Goal: Task Accomplishment & Management: Complete application form

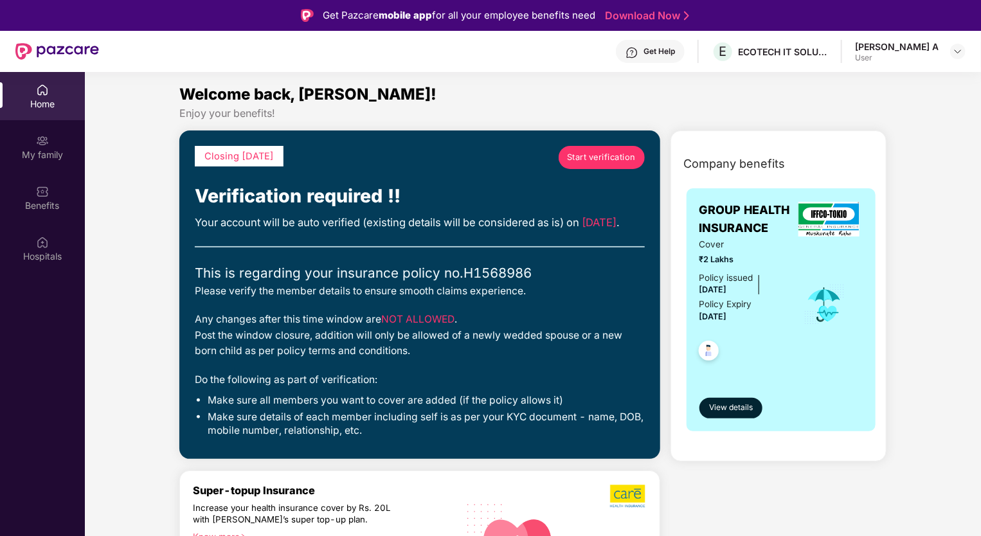
click at [615, 159] on span "Start verification" at bounding box center [601, 157] width 69 height 13
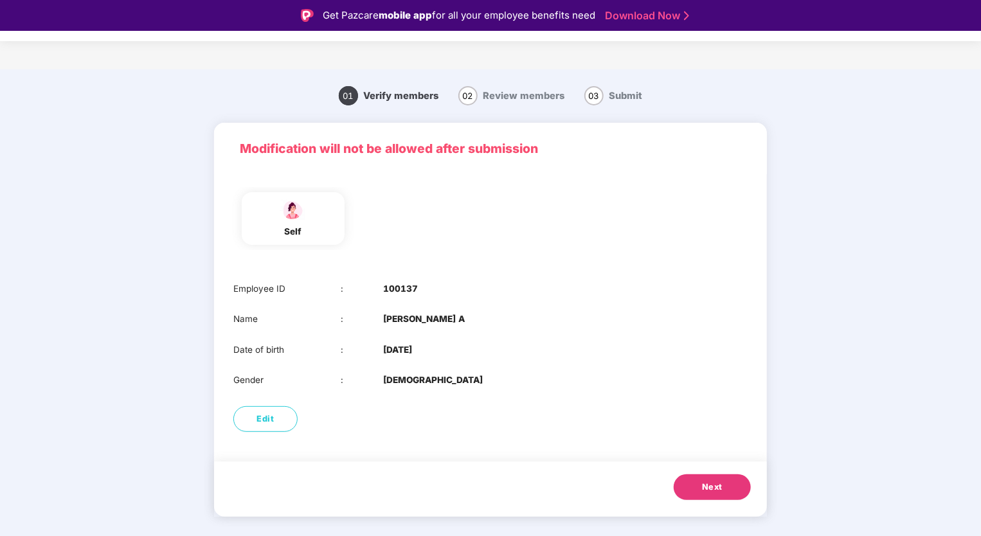
scroll to position [31, 0]
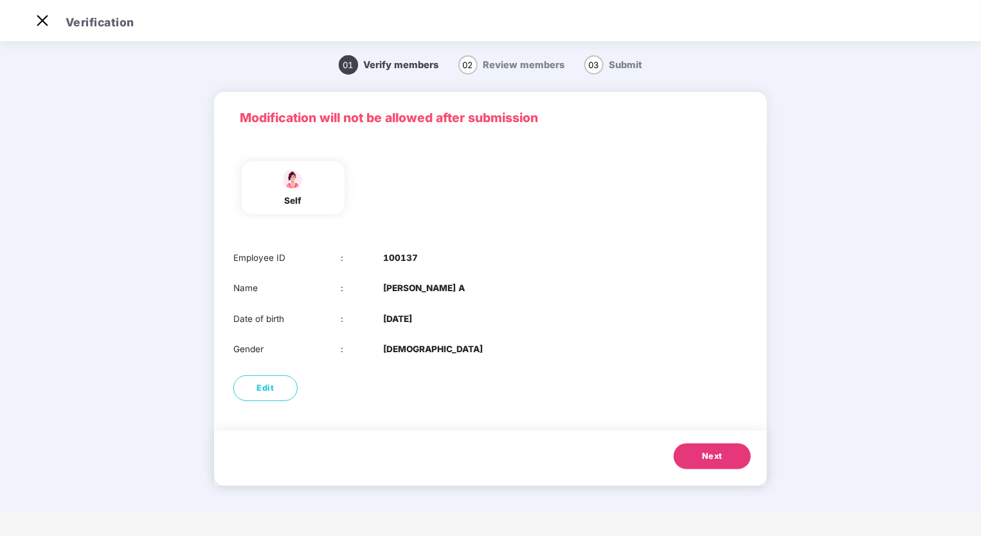
click at [694, 454] on button "Next" at bounding box center [712, 457] width 77 height 26
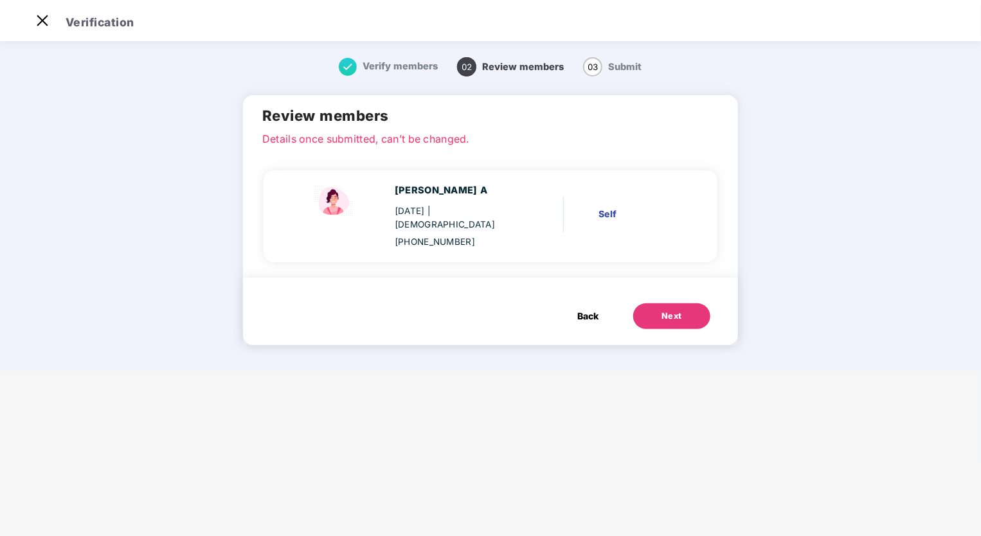
click at [657, 303] on button "Next" at bounding box center [671, 316] width 77 height 26
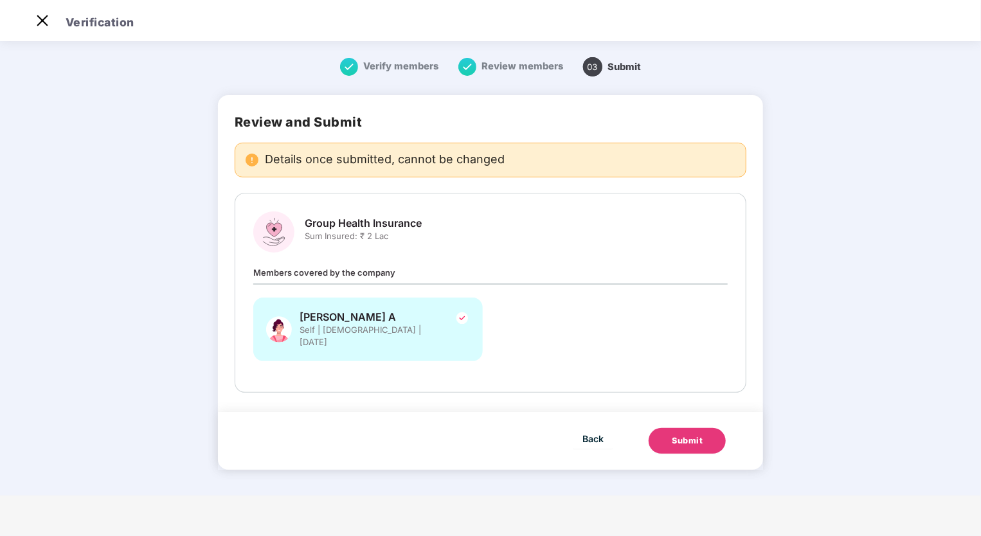
scroll to position [0, 0]
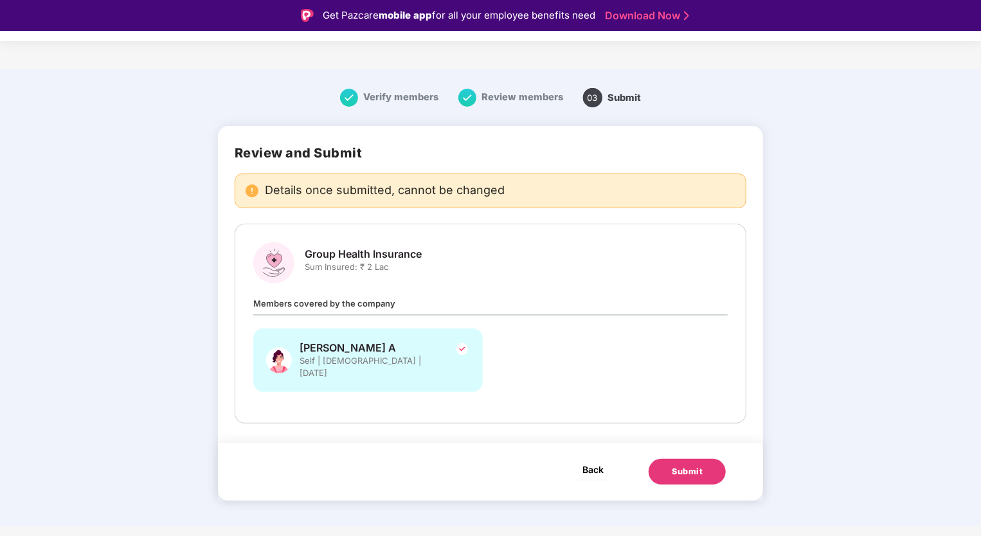
click at [594, 462] on span "Back" at bounding box center [592, 470] width 21 height 16
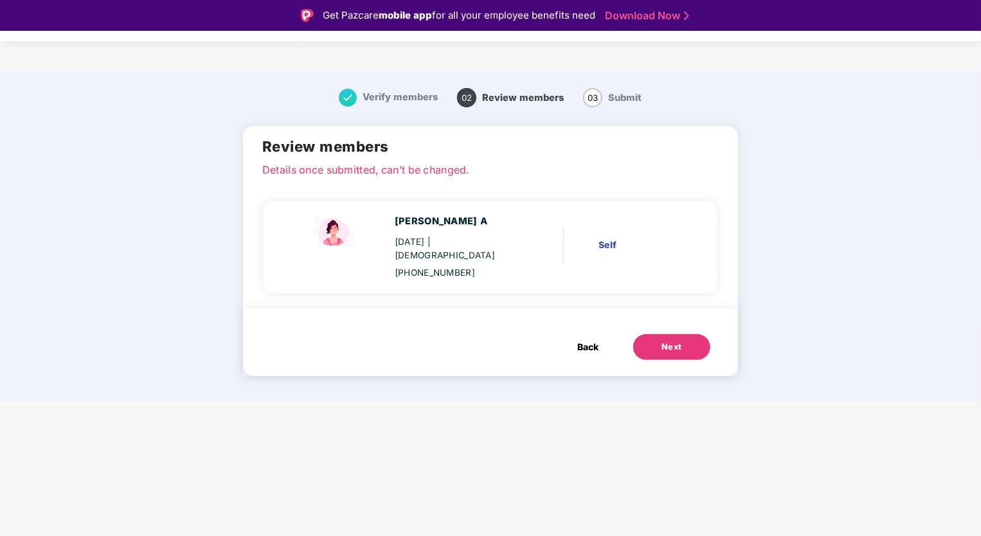
scroll to position [31, 0]
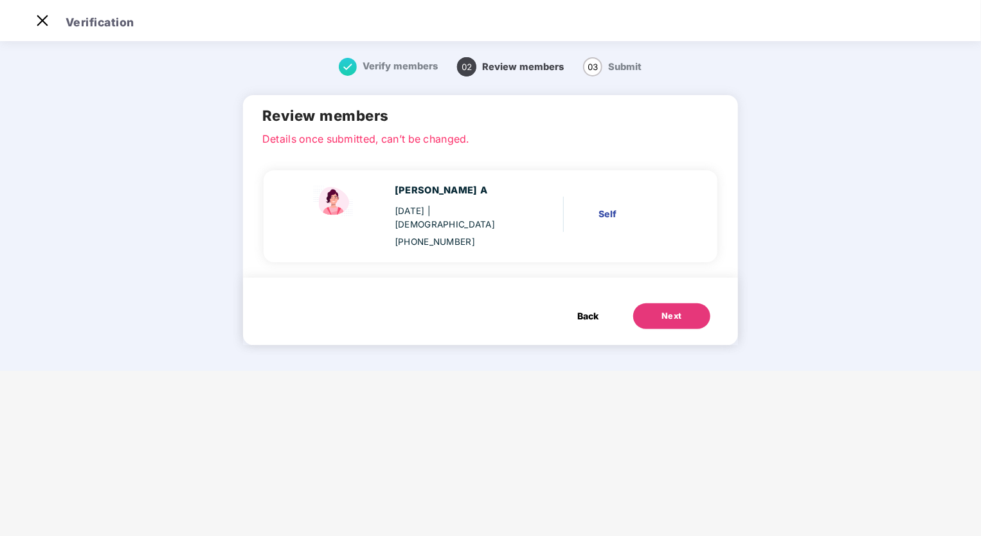
click at [658, 303] on button "Next" at bounding box center [671, 316] width 77 height 26
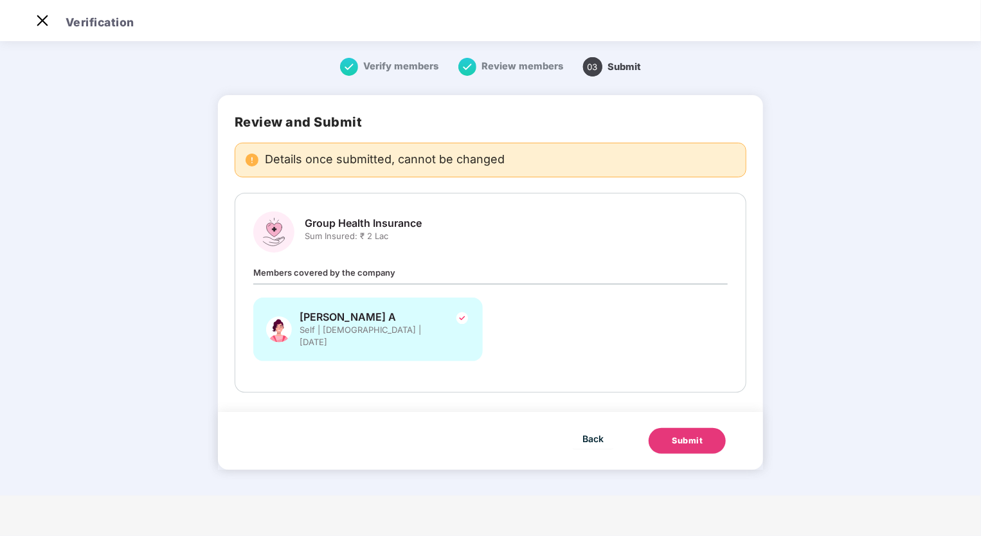
scroll to position [0, 0]
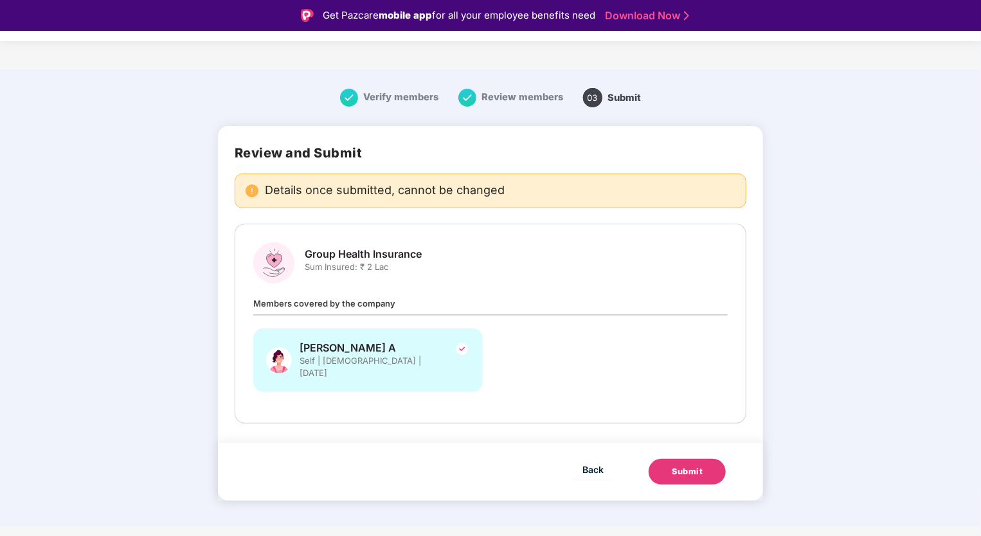
click at [706, 459] on button "Submit" at bounding box center [687, 472] width 77 height 26
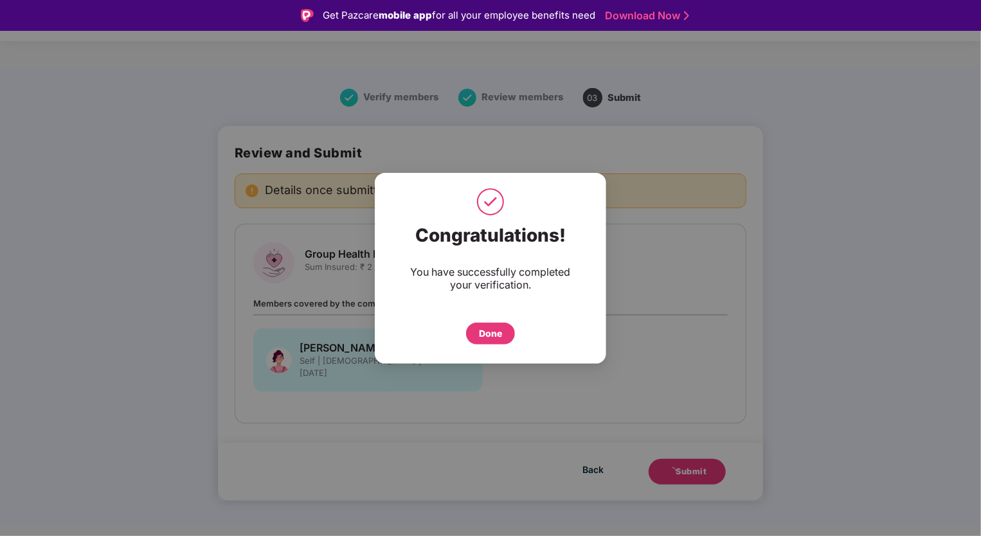
click at [485, 337] on div "Done" at bounding box center [490, 334] width 23 height 14
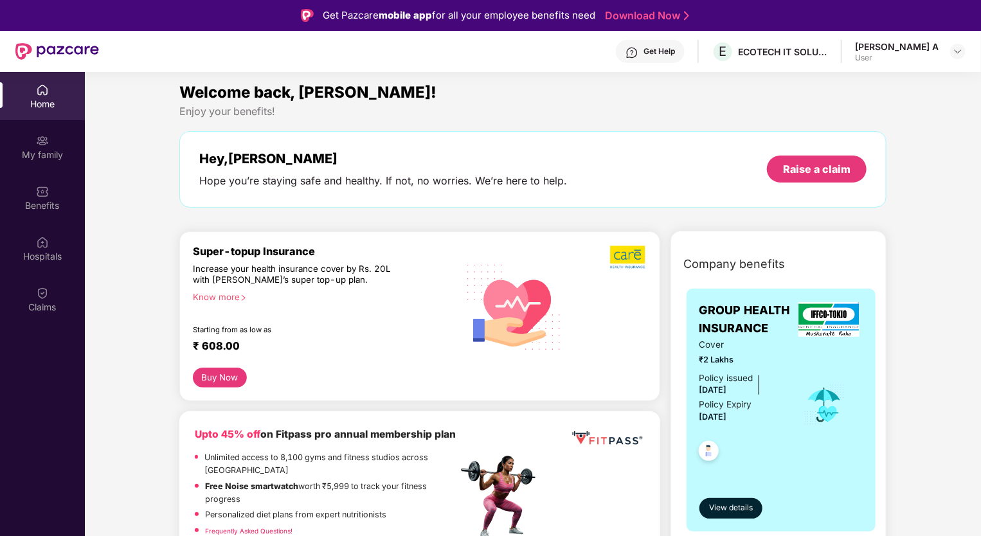
scroll to position [1, 0]
